Goal: Task Accomplishment & Management: Manage account settings

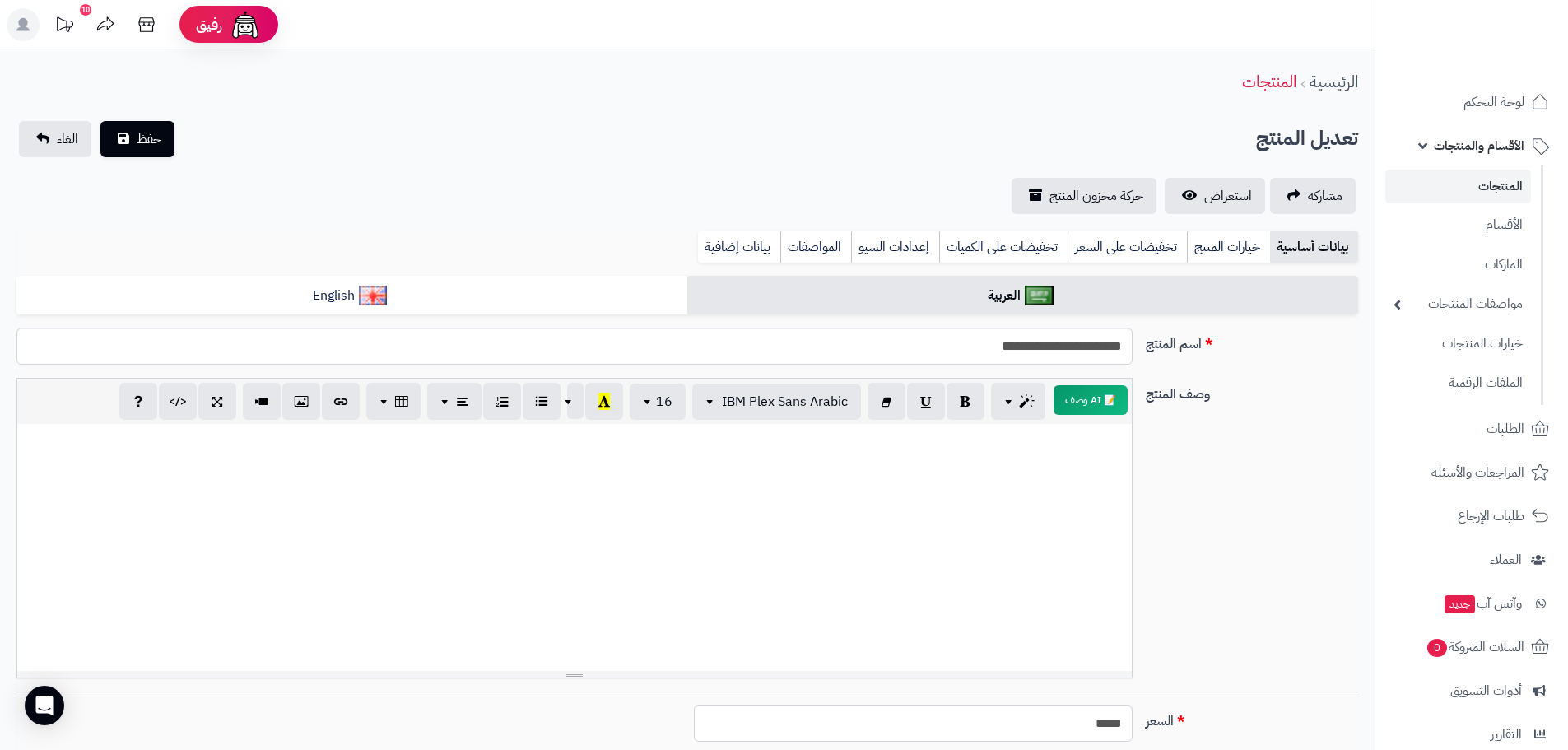
scroll to position [119, 0]
click at [1508, 119] on link "لوحة التحكم" at bounding box center [1471, 102] width 173 height 40
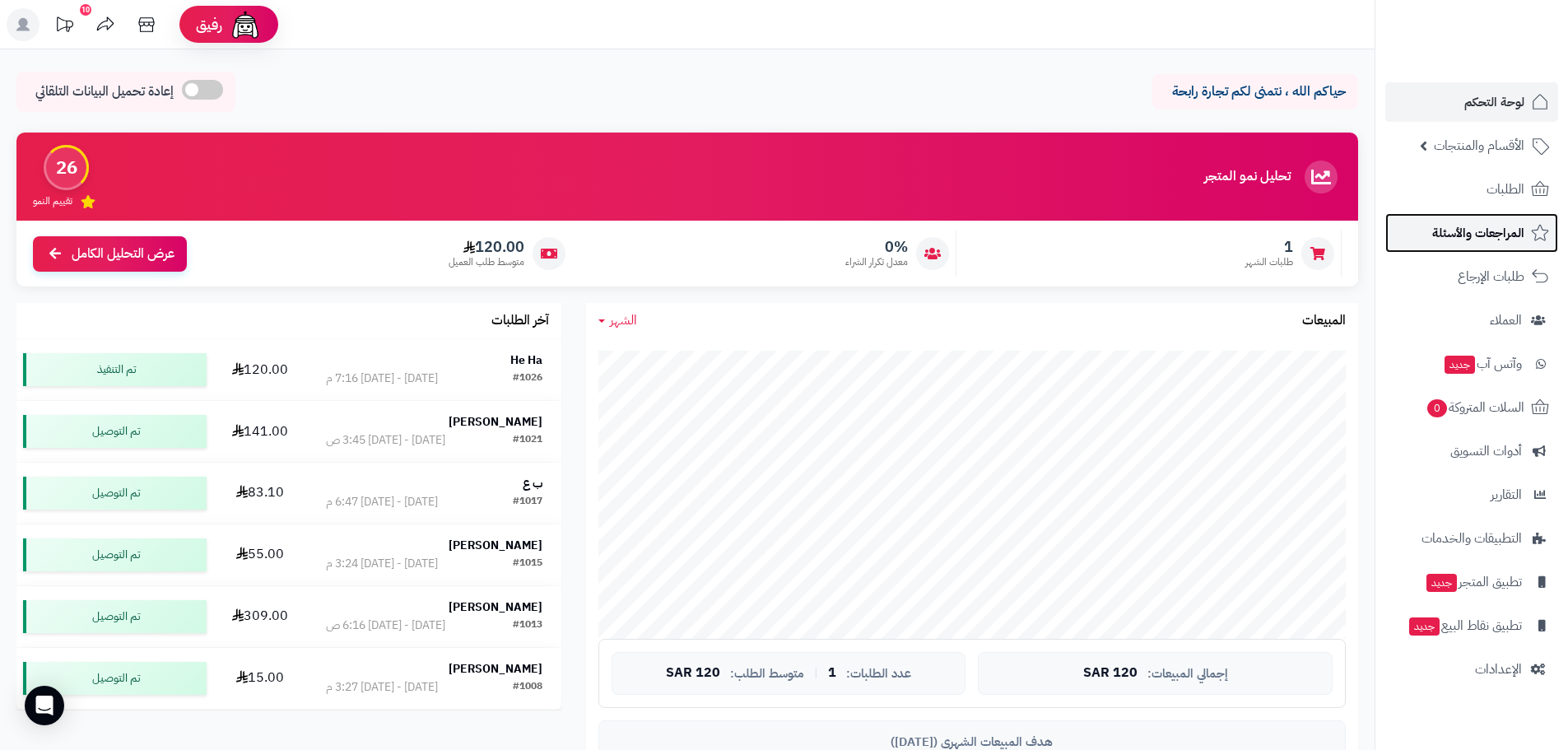
click at [1470, 237] on span "المراجعات والأسئلة" at bounding box center [1478, 233] width 92 height 23
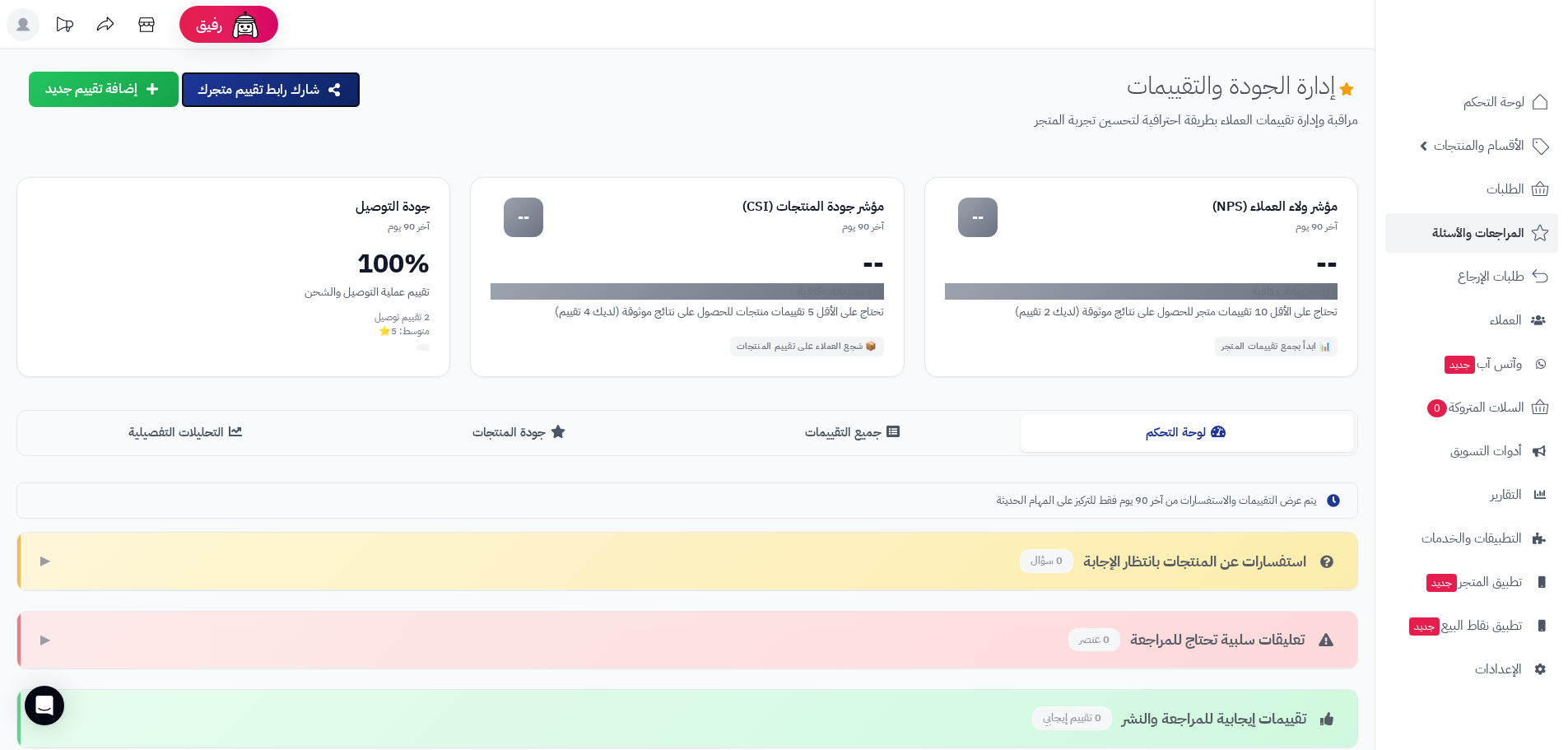
click at [244, 86] on button "شارك رابط تقييم متجرك" at bounding box center [270, 89] width 179 height 36
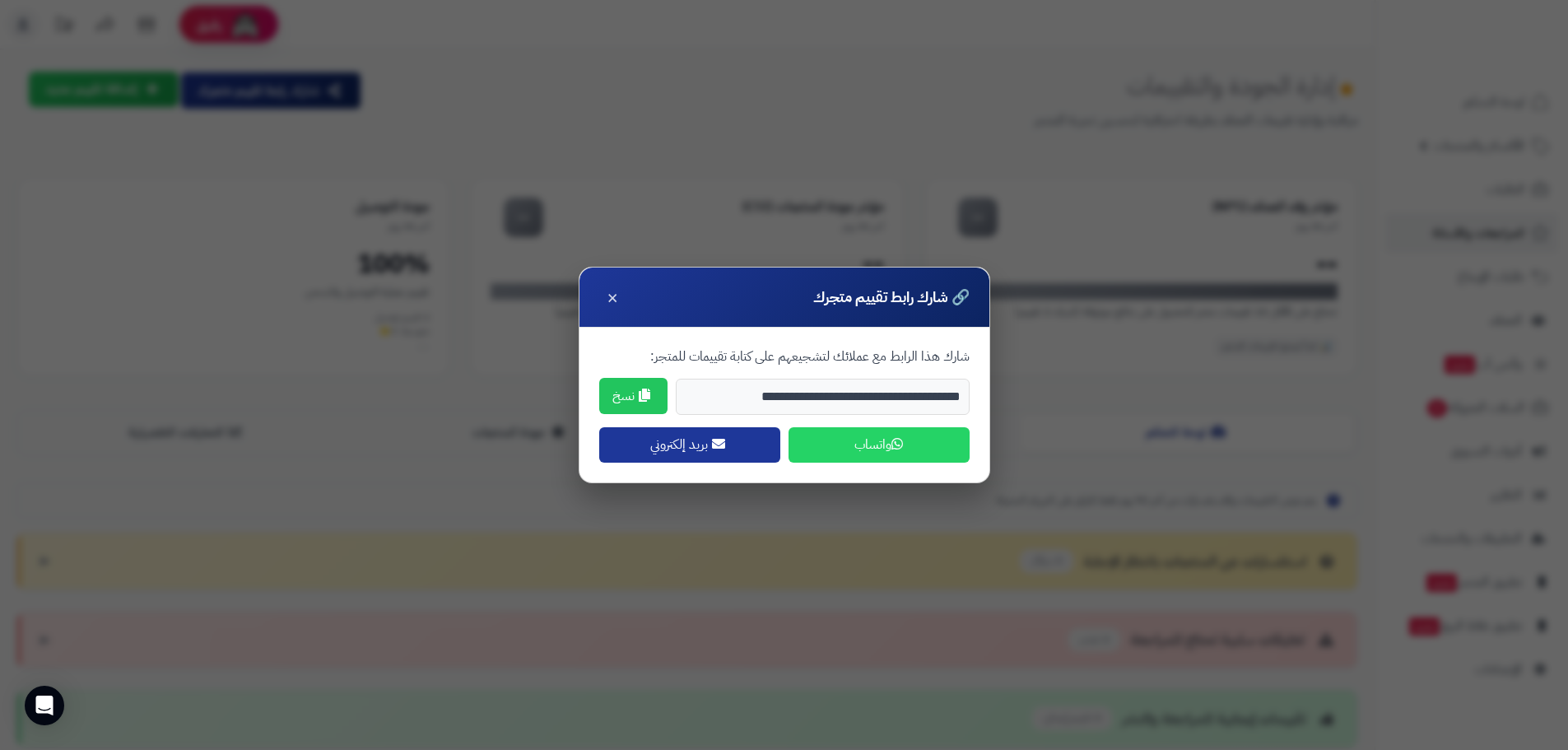
click at [629, 387] on button "نسخ" at bounding box center [633, 396] width 68 height 37
click at [615, 310] on span "×" at bounding box center [612, 296] width 12 height 28
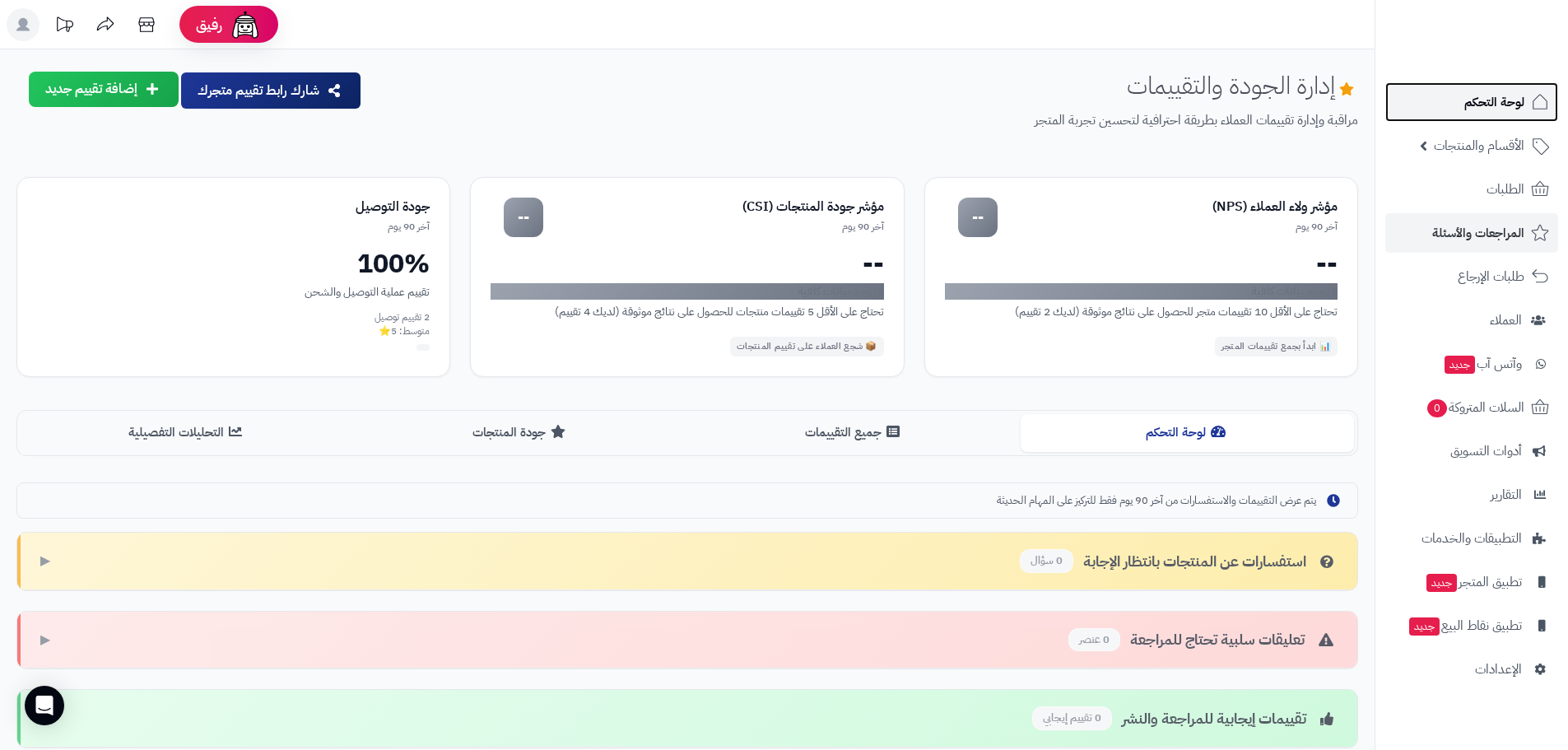
click at [1504, 117] on link "لوحة التحكم" at bounding box center [1471, 102] width 173 height 40
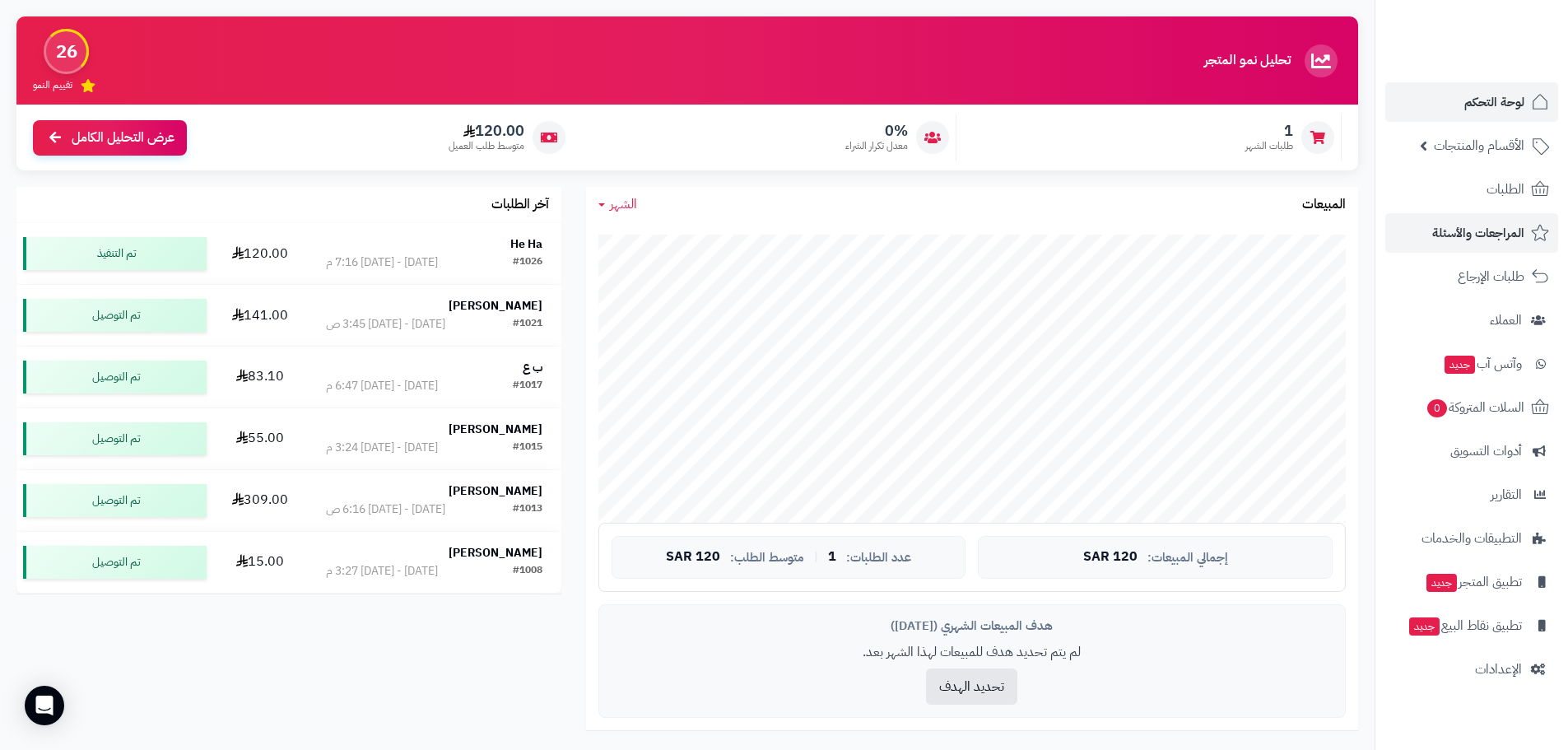
scroll to position [83, 0]
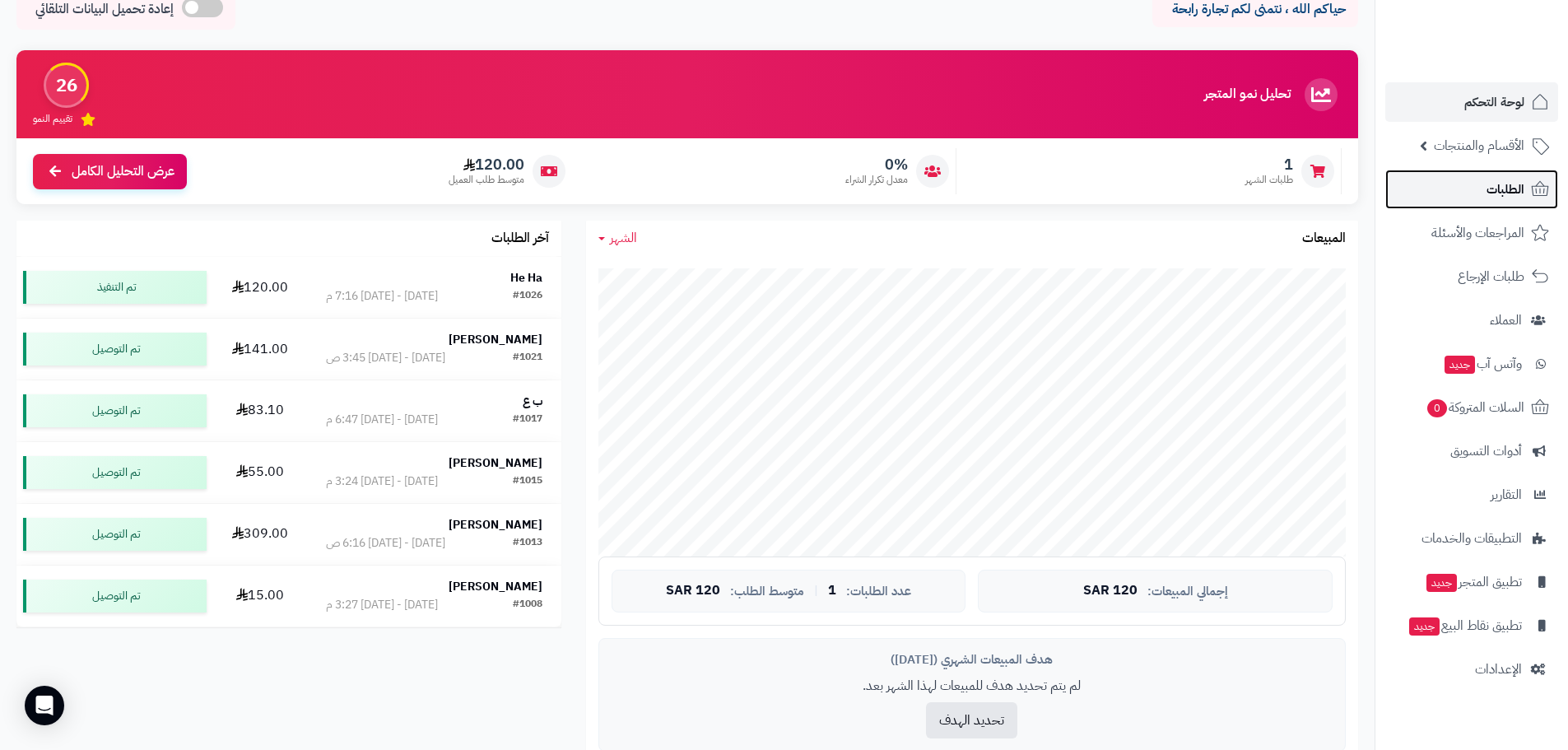
click at [1498, 192] on span "الطلبات" at bounding box center [1506, 188] width 38 height 23
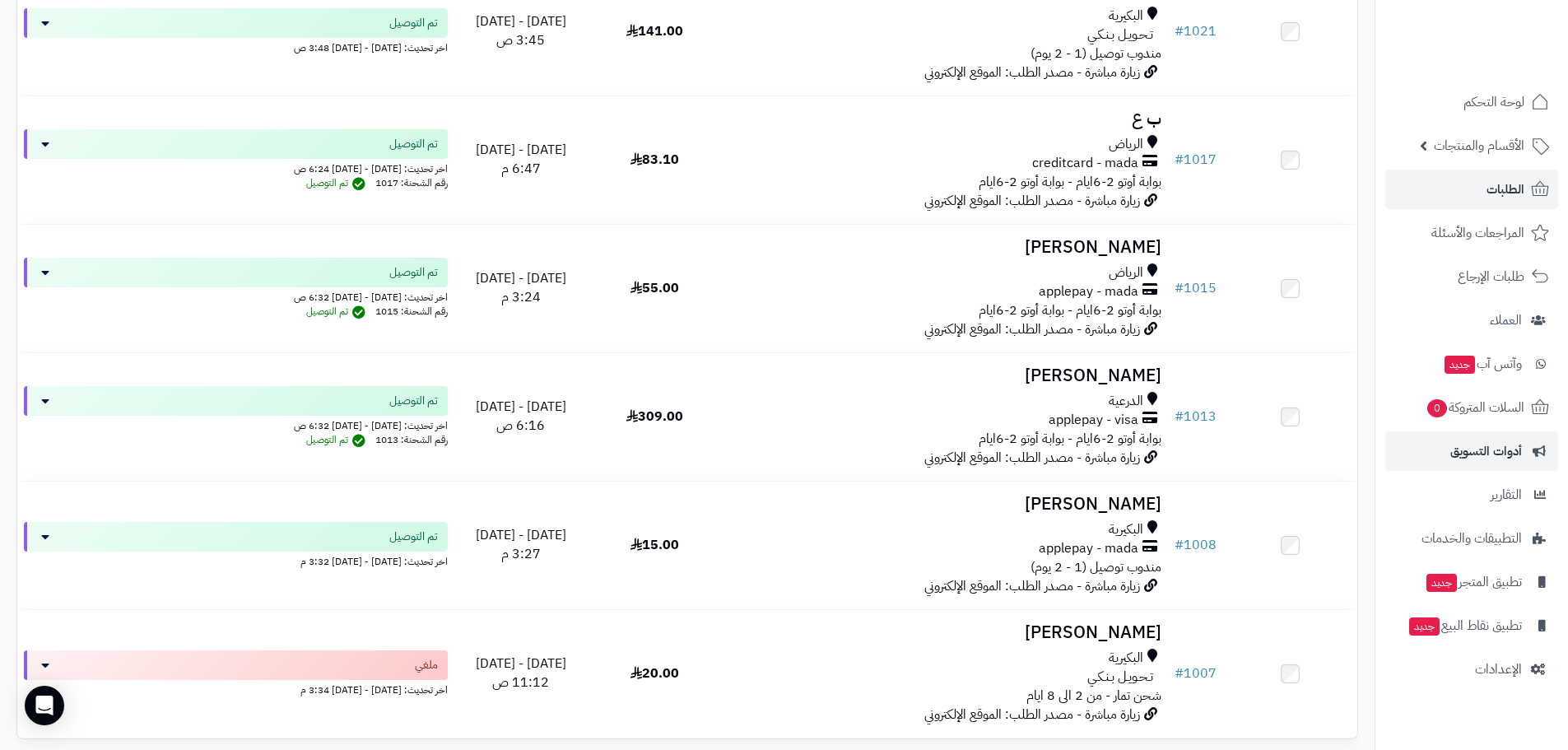
scroll to position [398, 0]
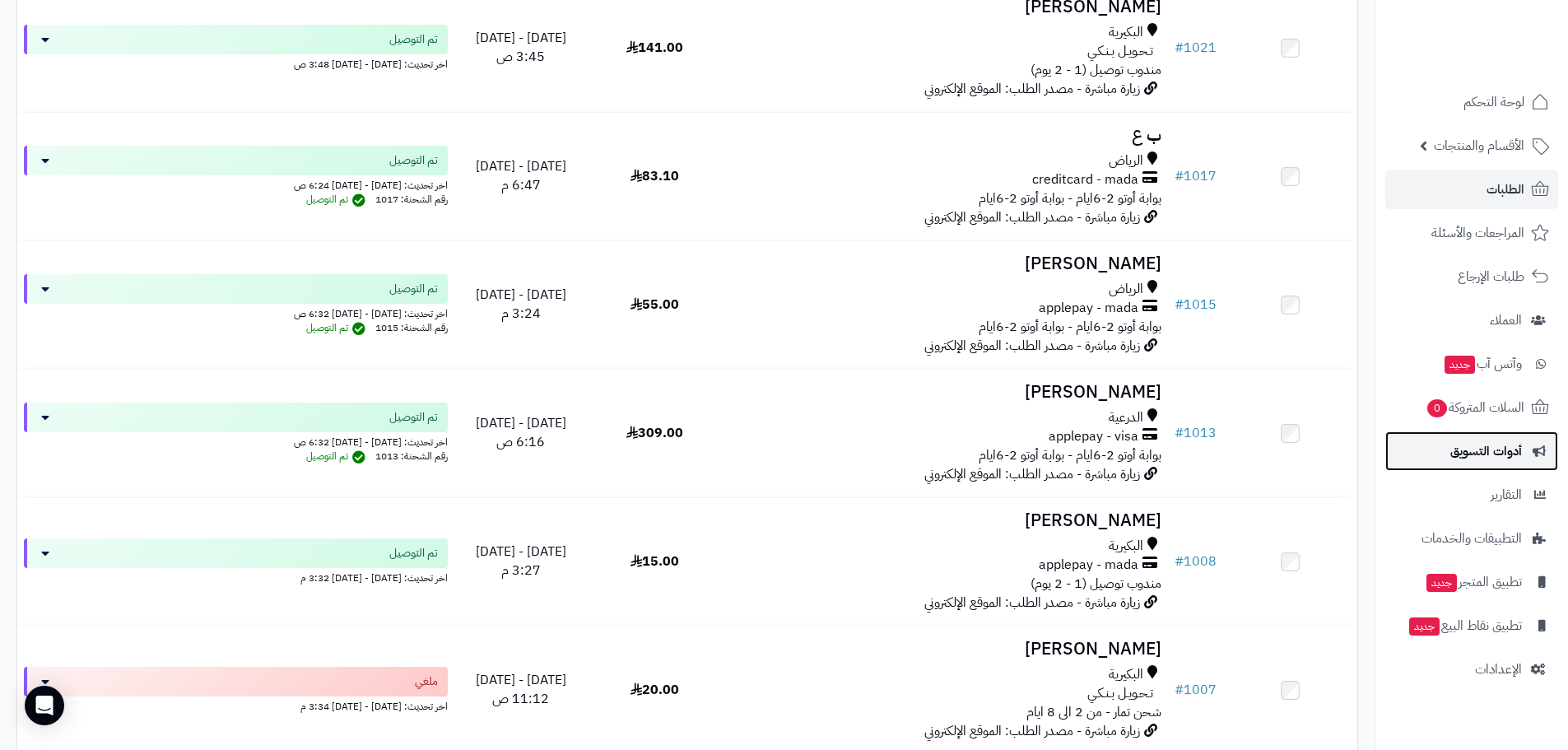
click at [1518, 460] on span "أدوات التسويق" at bounding box center [1486, 450] width 72 height 23
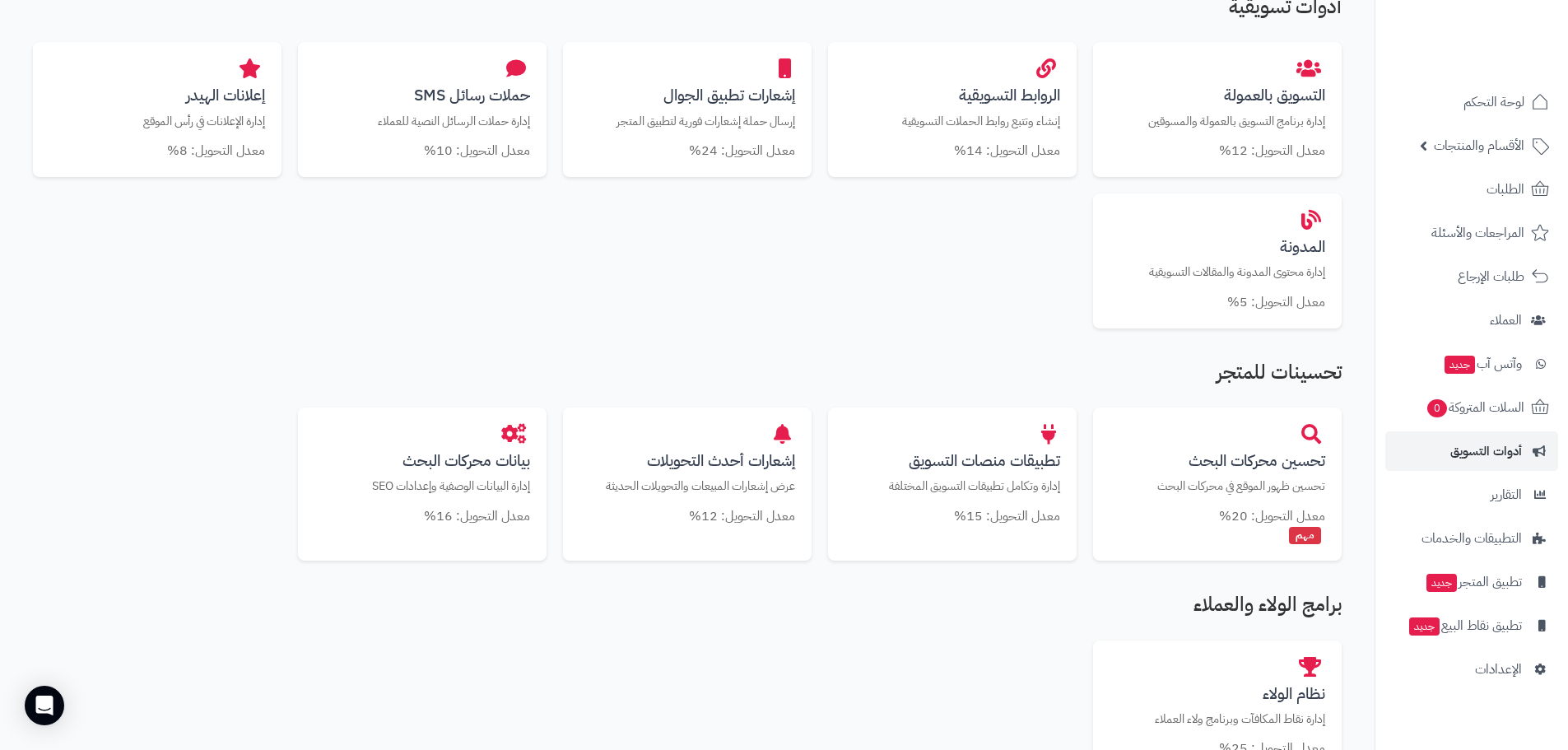
scroll to position [741, 0]
